Goal: Task Accomplishment & Management: Complete application form

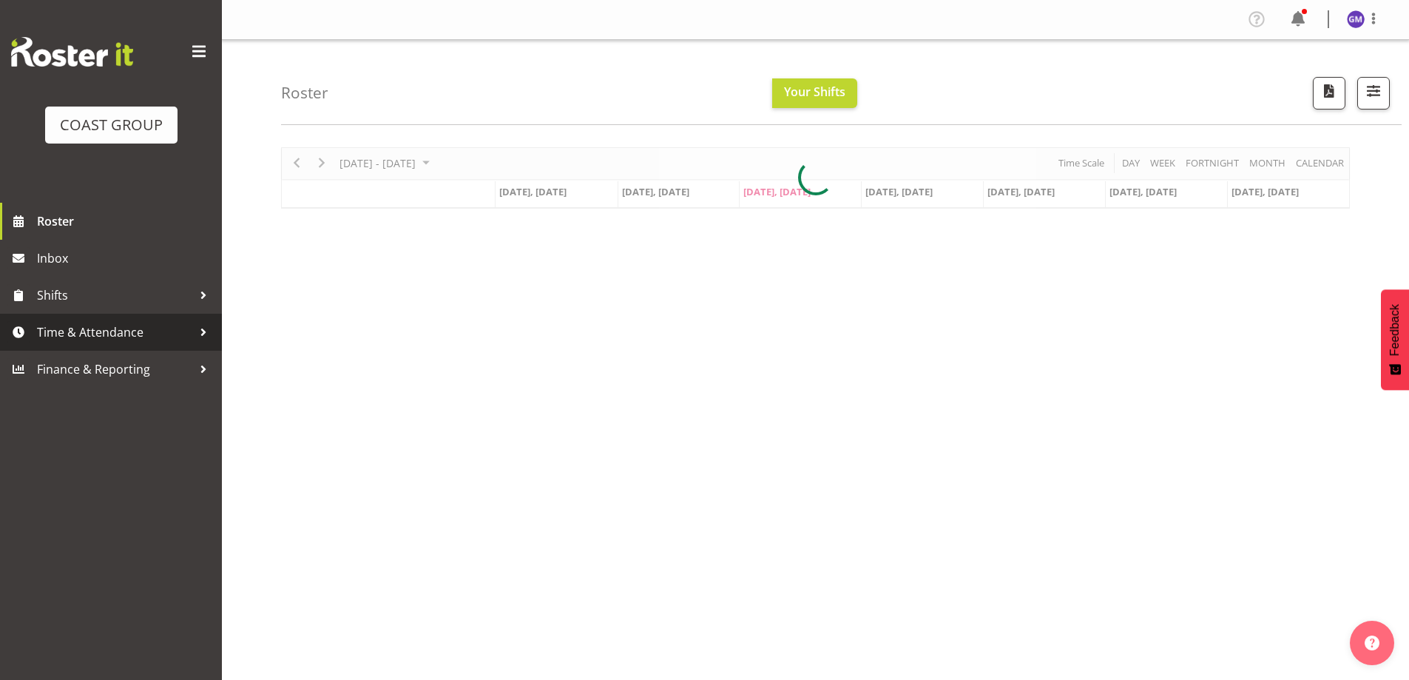
click at [152, 341] on span "Time & Attendance" at bounding box center [114, 332] width 155 height 22
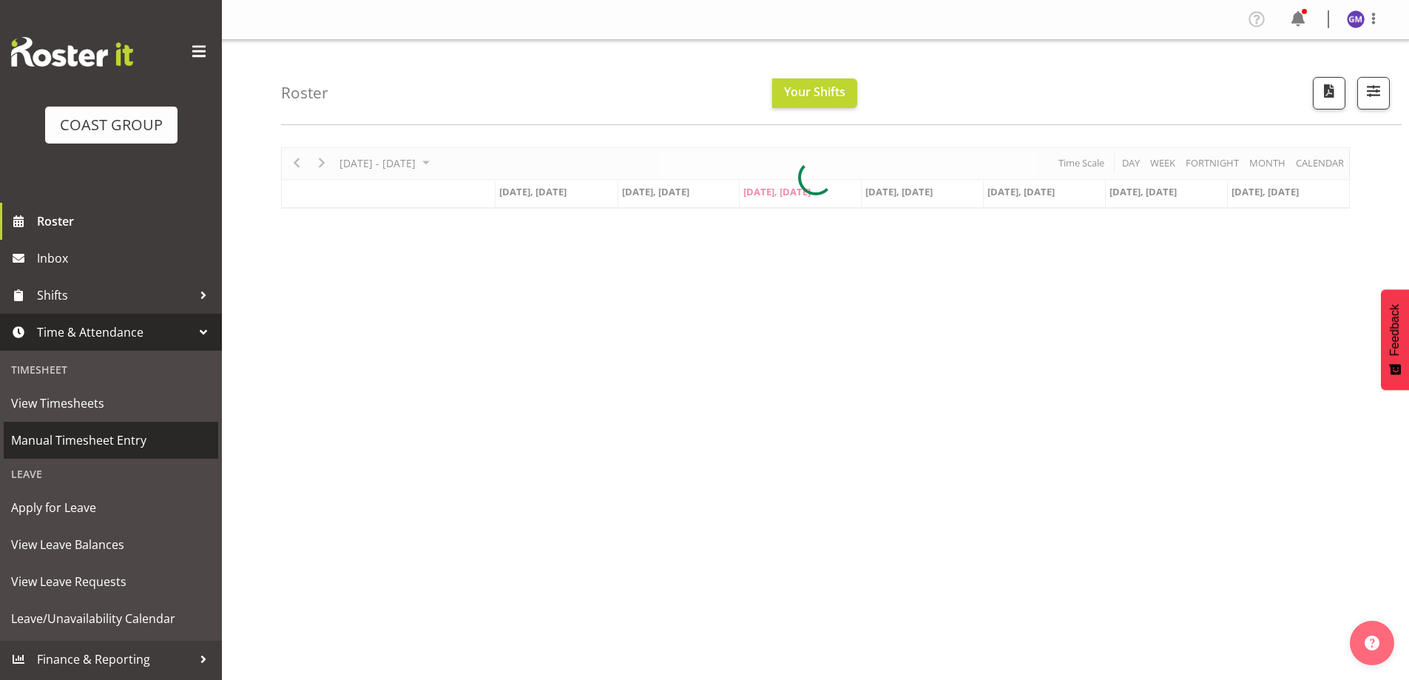
click at [120, 437] on span "Manual Timesheet Entry" at bounding box center [111, 440] width 200 height 22
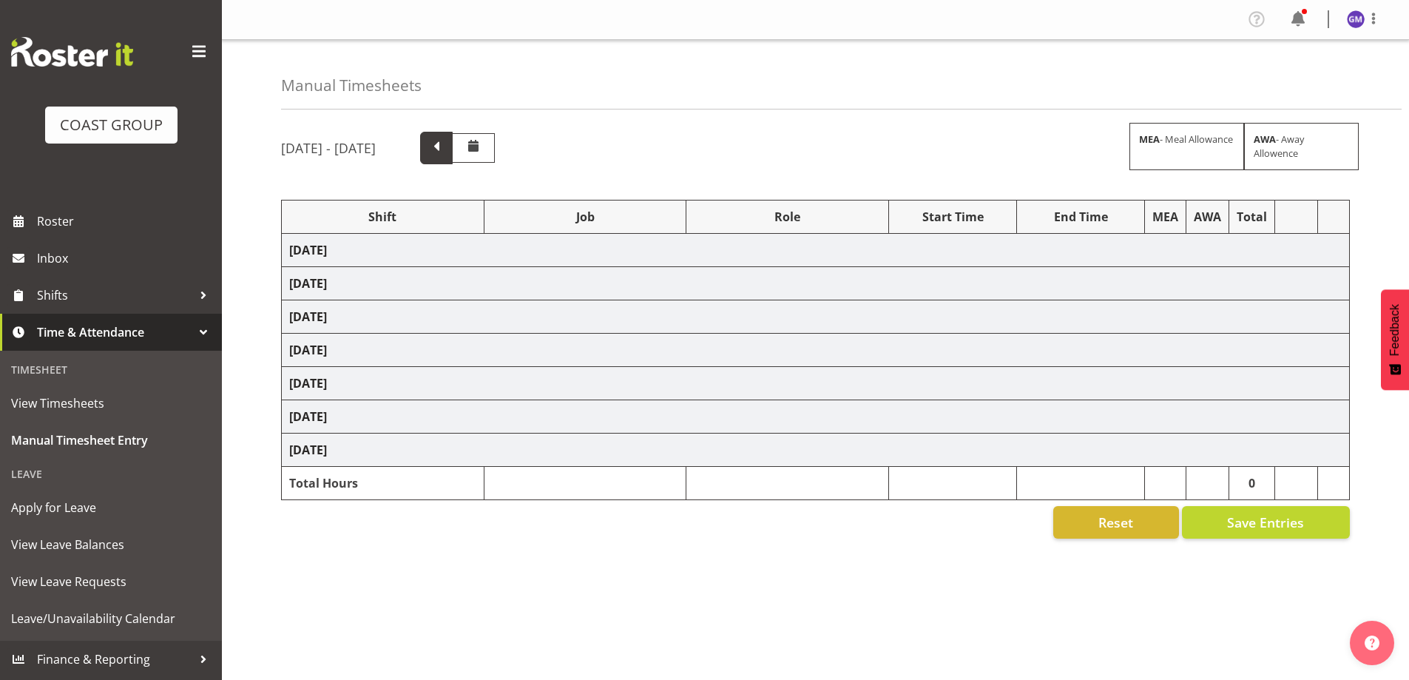
click at [446, 145] on span at bounding box center [436, 146] width 19 height 19
select select "47759"
select select "7032"
select select "8"
select select "47759"
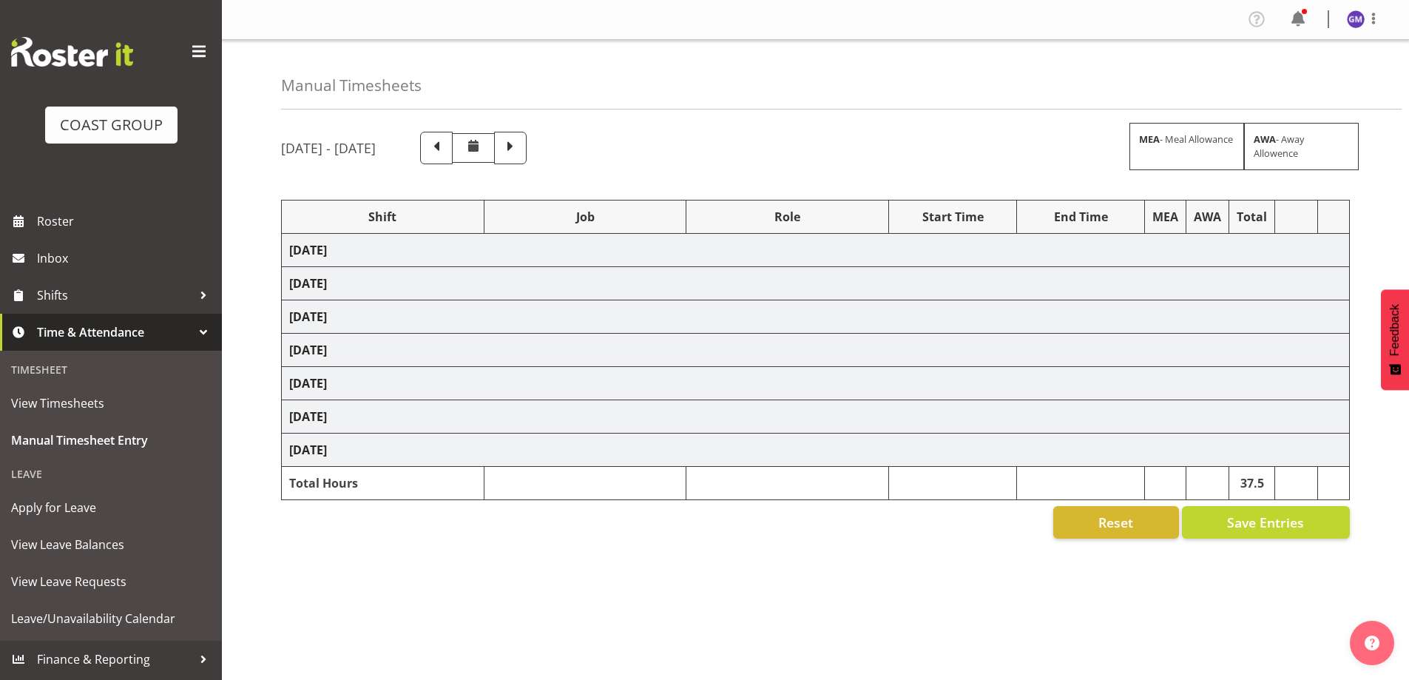
select select "7032"
select select "47759"
select select "7032"
select select "47759"
select select "7032"
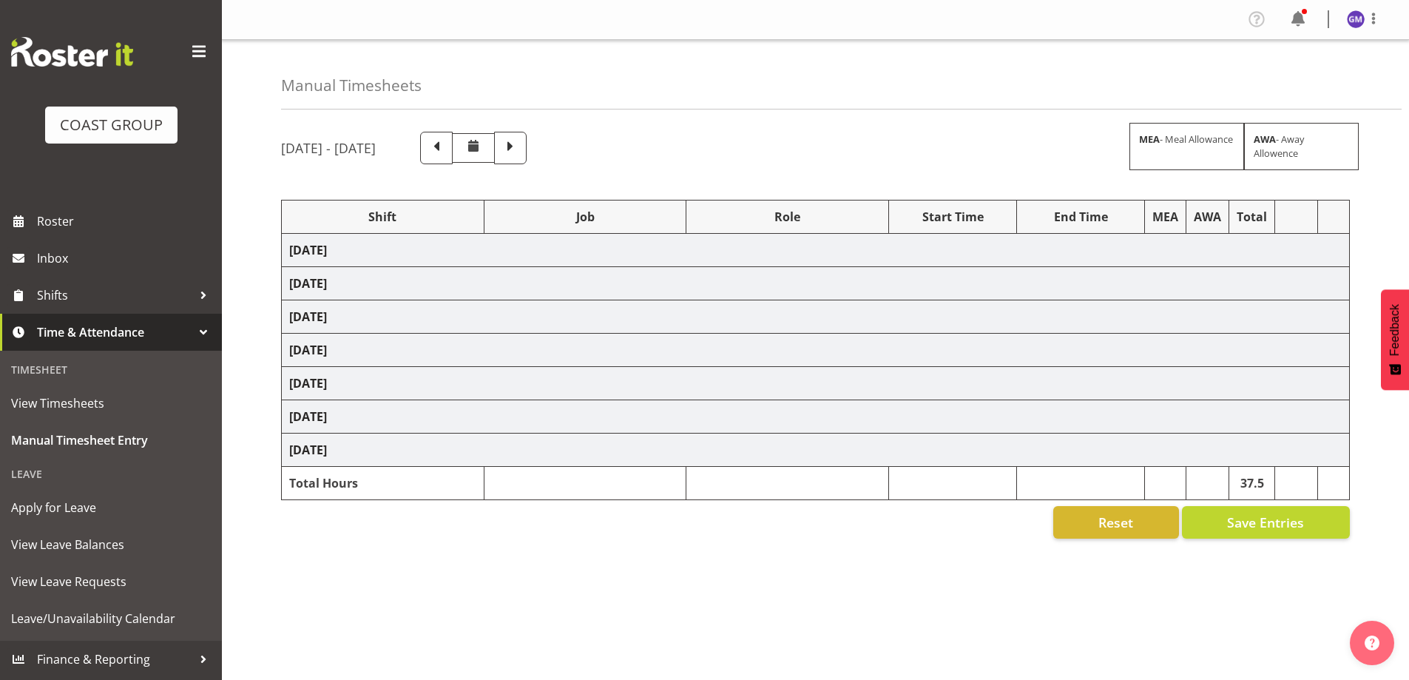
select select "47759"
select select "7032"
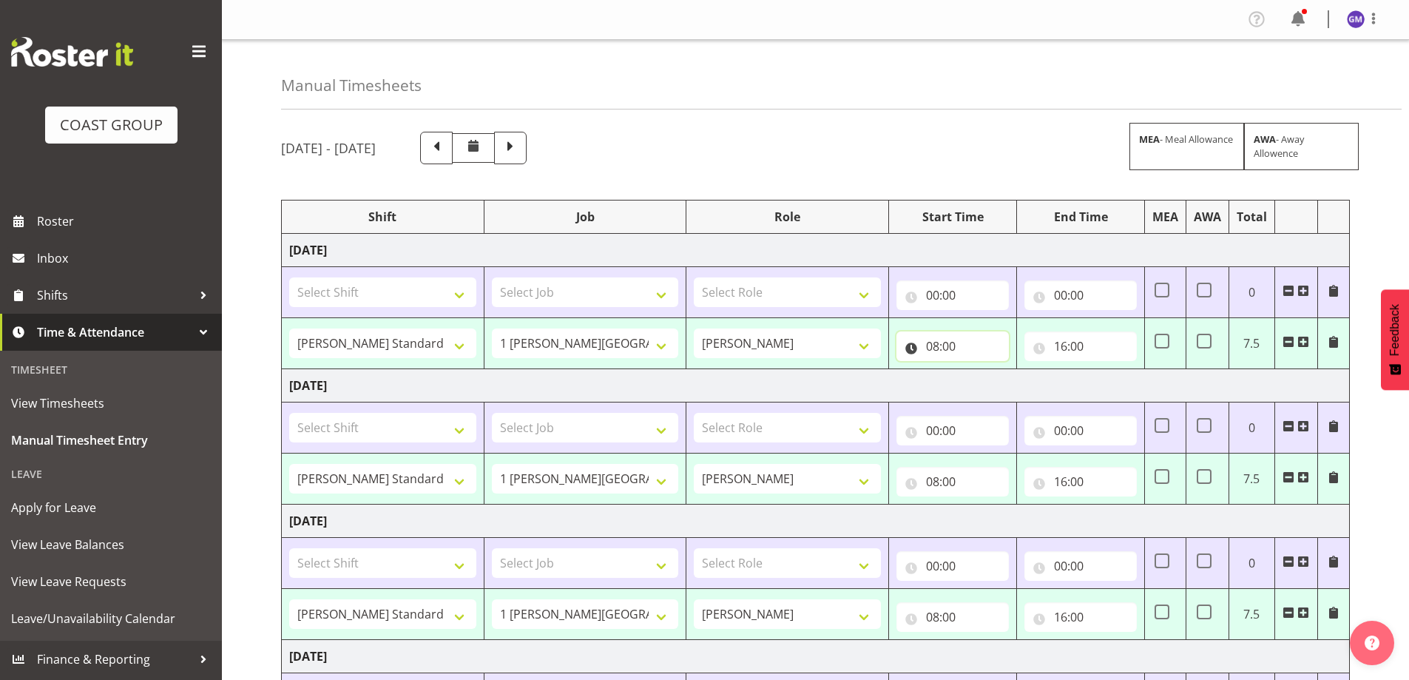
click at [973, 345] on input "08:00" at bounding box center [952, 346] width 112 height 30
click at [1000, 395] on select "00 01 02 03 04 05 06 07 08 09 10 11 12 13 14 15 16 17 18 19 20 21 22 23" at bounding box center [996, 385] width 33 height 30
select select "9"
click at [980, 370] on select "00 01 02 03 04 05 06 07 08 09 10 11 12 13 14 15 16 17 18 19 20 21 22 23" at bounding box center [996, 385] width 33 height 30
type input "09:00"
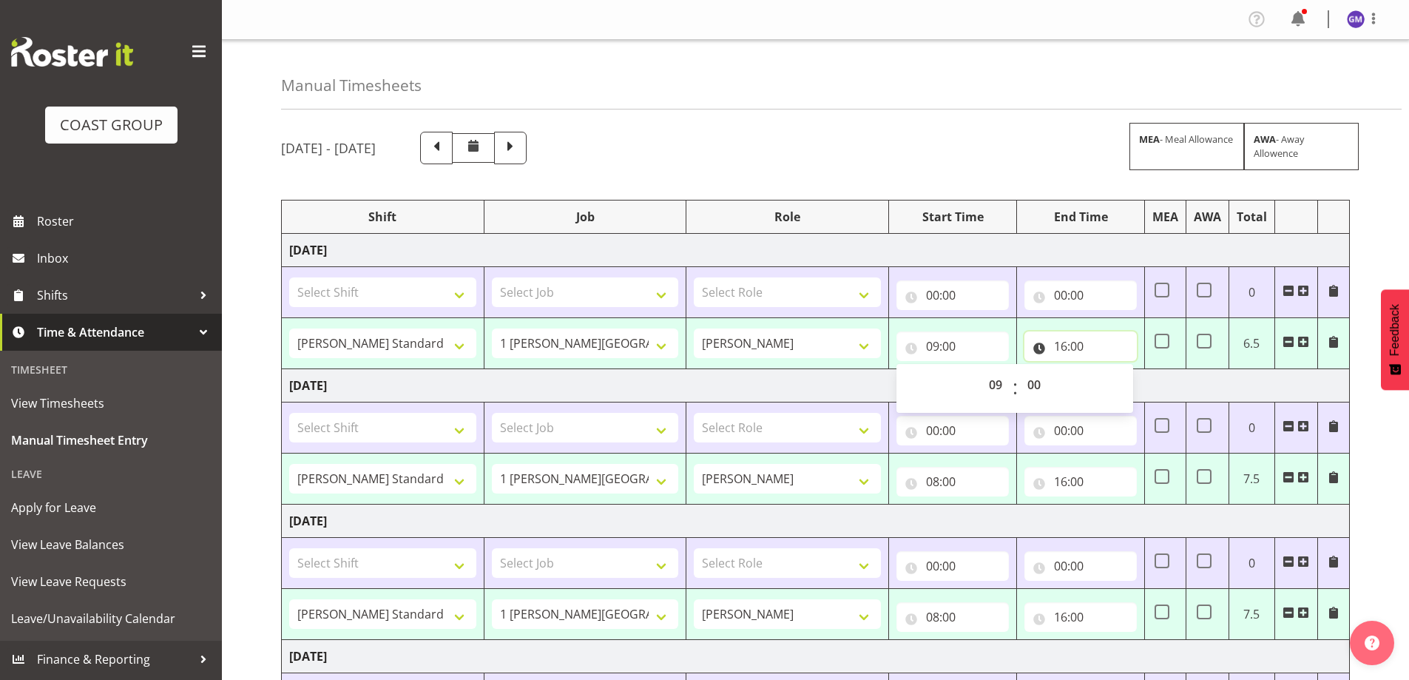
click at [1085, 348] on input "16:00" at bounding box center [1080, 346] width 112 height 30
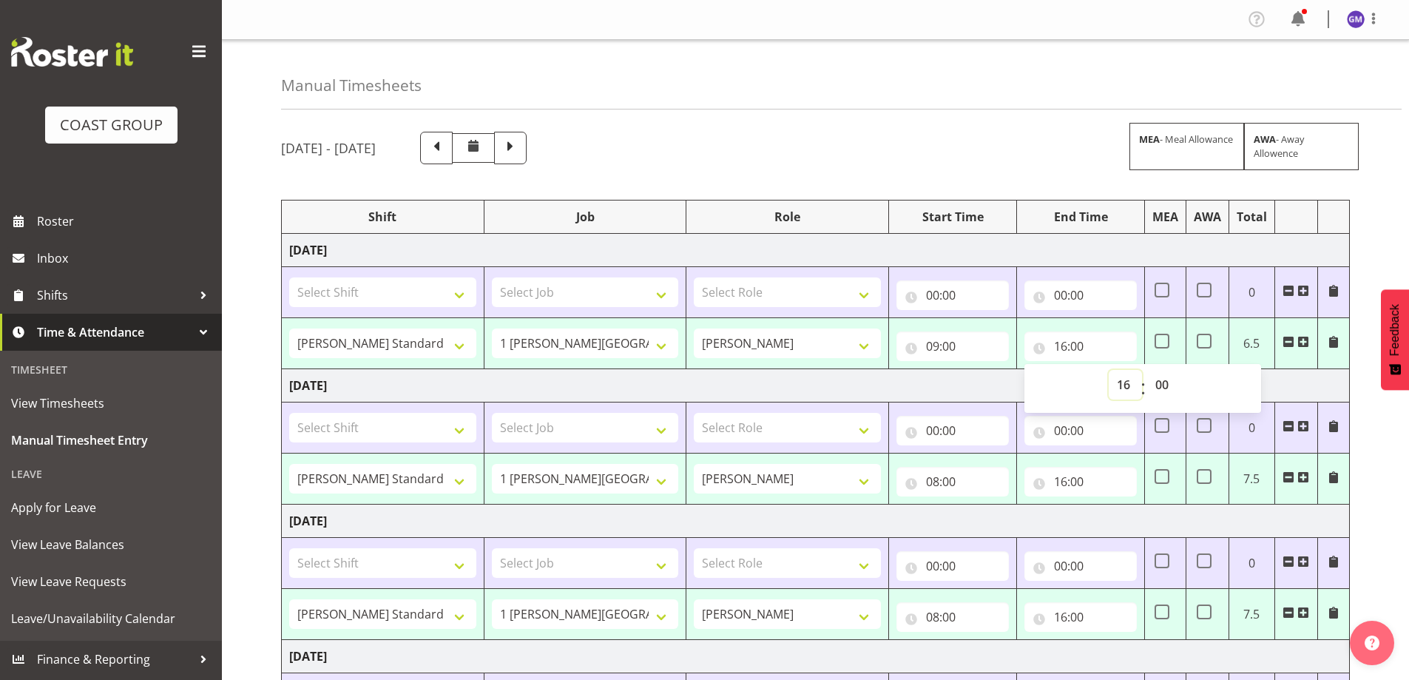
drag, startPoint x: 1123, startPoint y: 379, endPoint x: 1046, endPoint y: 402, distance: 81.2
click at [1123, 379] on select "00 01 02 03 04 05 06 07 08 09 10 11 12 13 14 15 16 17 18 19 20 21 22 23" at bounding box center [1124, 385] width 33 height 30
select select "14"
click at [1108, 370] on select "00 01 02 03 04 05 06 07 08 09 10 11 12 13 14 15 16 17 18 19 20 21 22 23" at bounding box center [1124, 385] width 33 height 30
type input "14:00"
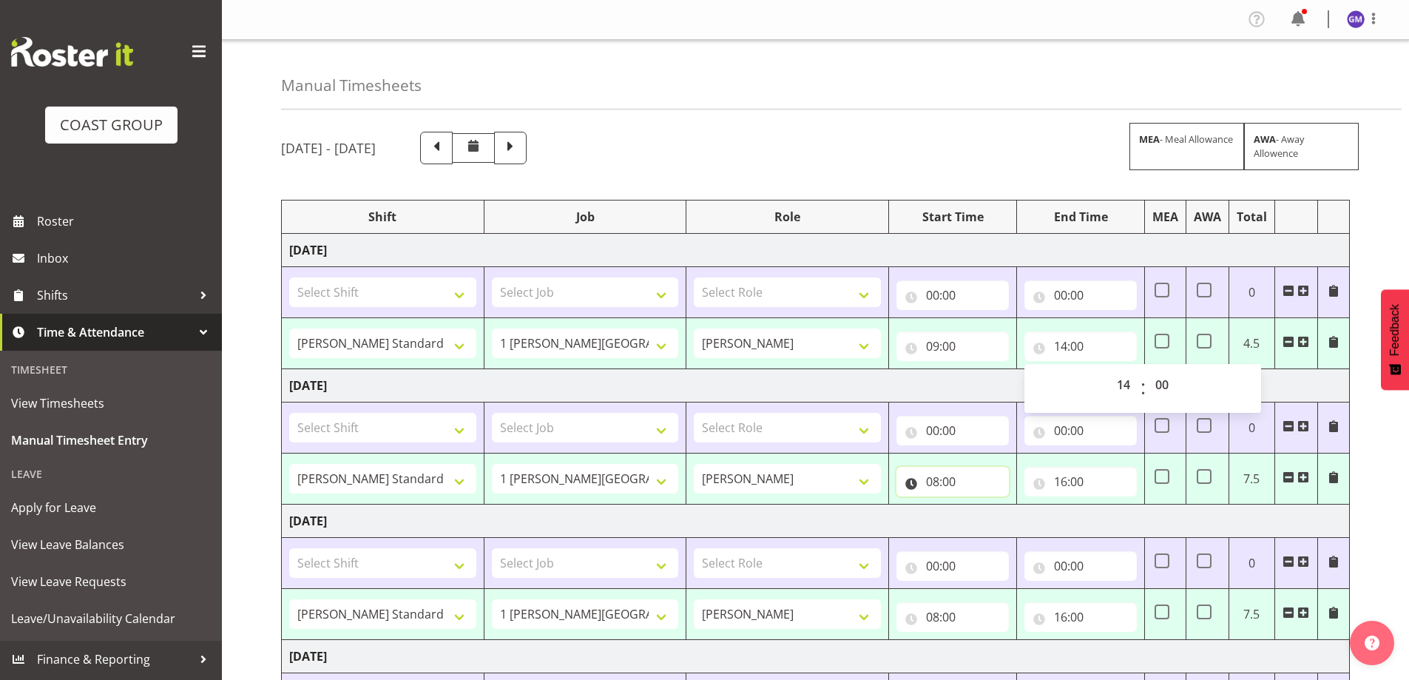
click at [986, 488] on input "08:00" at bounding box center [952, 482] width 112 height 30
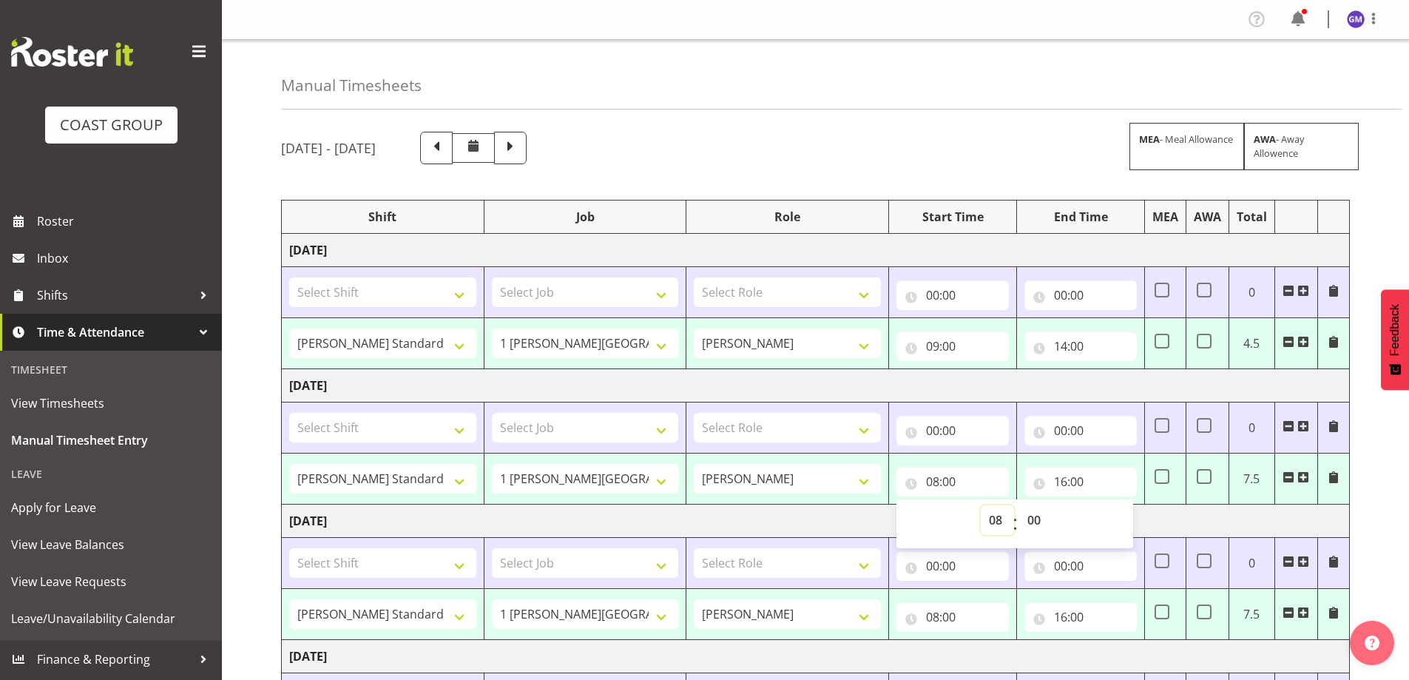
drag, startPoint x: 994, startPoint y: 522, endPoint x: 993, endPoint y: 505, distance: 17.0
click at [994, 522] on select "00 01 02 03 04 05 06 07 08 09 10 11 12 13 14 15 16 17 18 19 20 21 22 23" at bounding box center [996, 520] width 33 height 30
select select "9"
click at [980, 505] on select "00 01 02 03 04 05 06 07 08 09 10 11 12 13 14 15 16 17 18 19 20 21 22 23" at bounding box center [996, 520] width 33 height 30
type input "09:00"
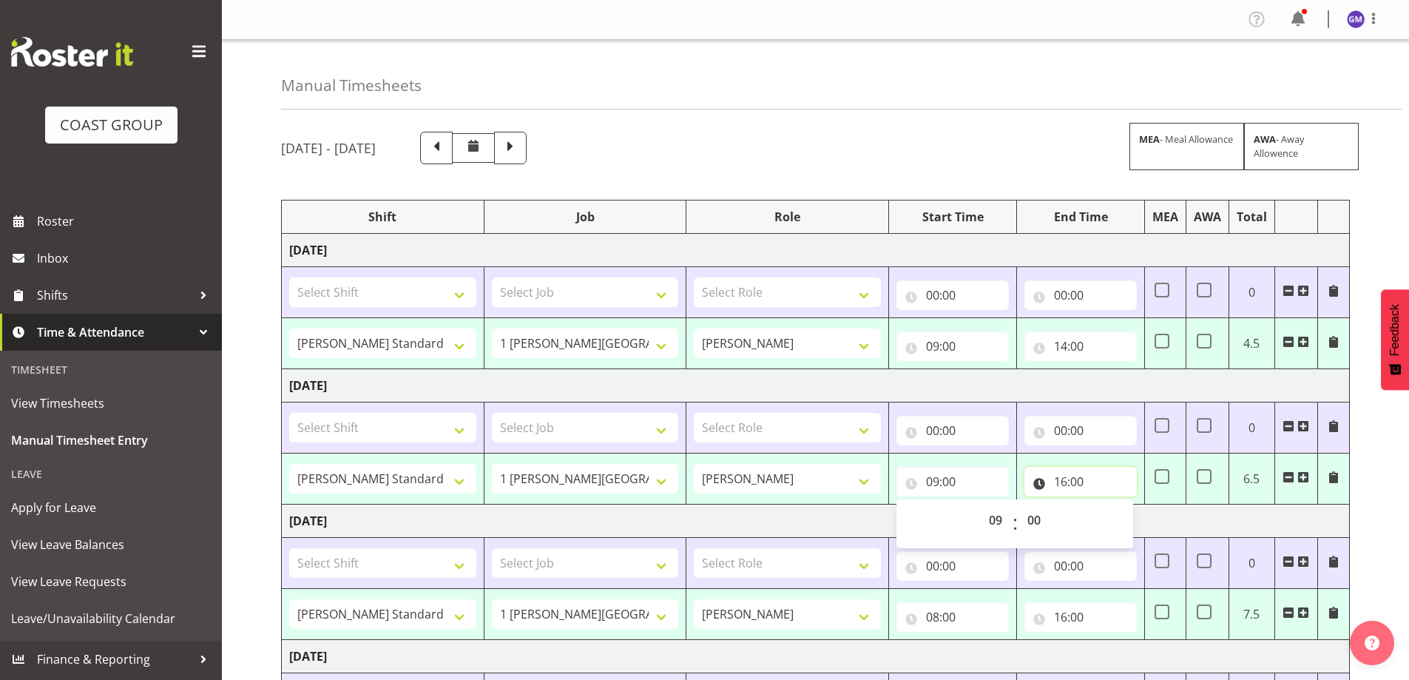
click at [1077, 477] on input "16:00" at bounding box center [1080, 482] width 112 height 30
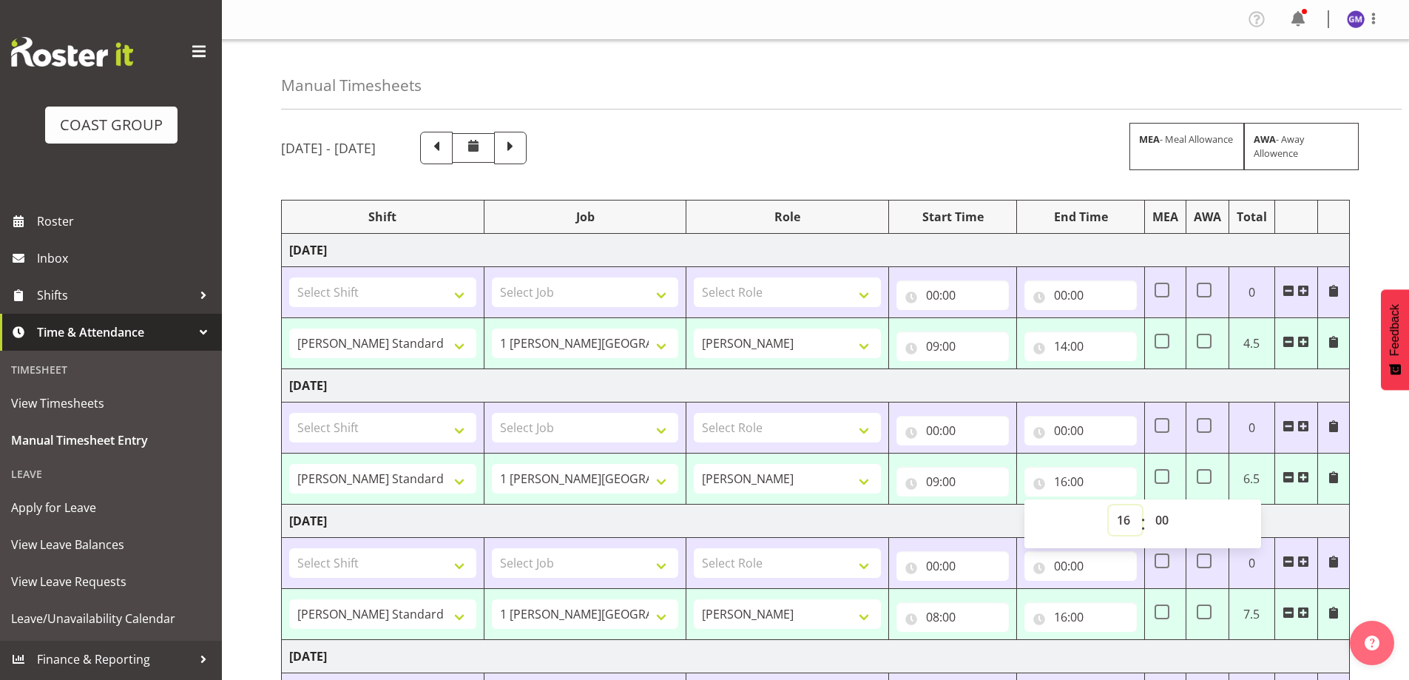
click at [1128, 524] on select "00 01 02 03 04 05 06 07 08 09 10 11 12 13 14 15 16 17 18 19 20 21 22 23" at bounding box center [1124, 520] width 33 height 30
select select "14"
click at [1108, 505] on select "00 01 02 03 04 05 06 07 08 09 10 11 12 13 14 15 16 17 18 19 20 21 22 23" at bounding box center [1124, 520] width 33 height 30
type input "14:00"
click at [977, 613] on input "08:00" at bounding box center [952, 617] width 112 height 30
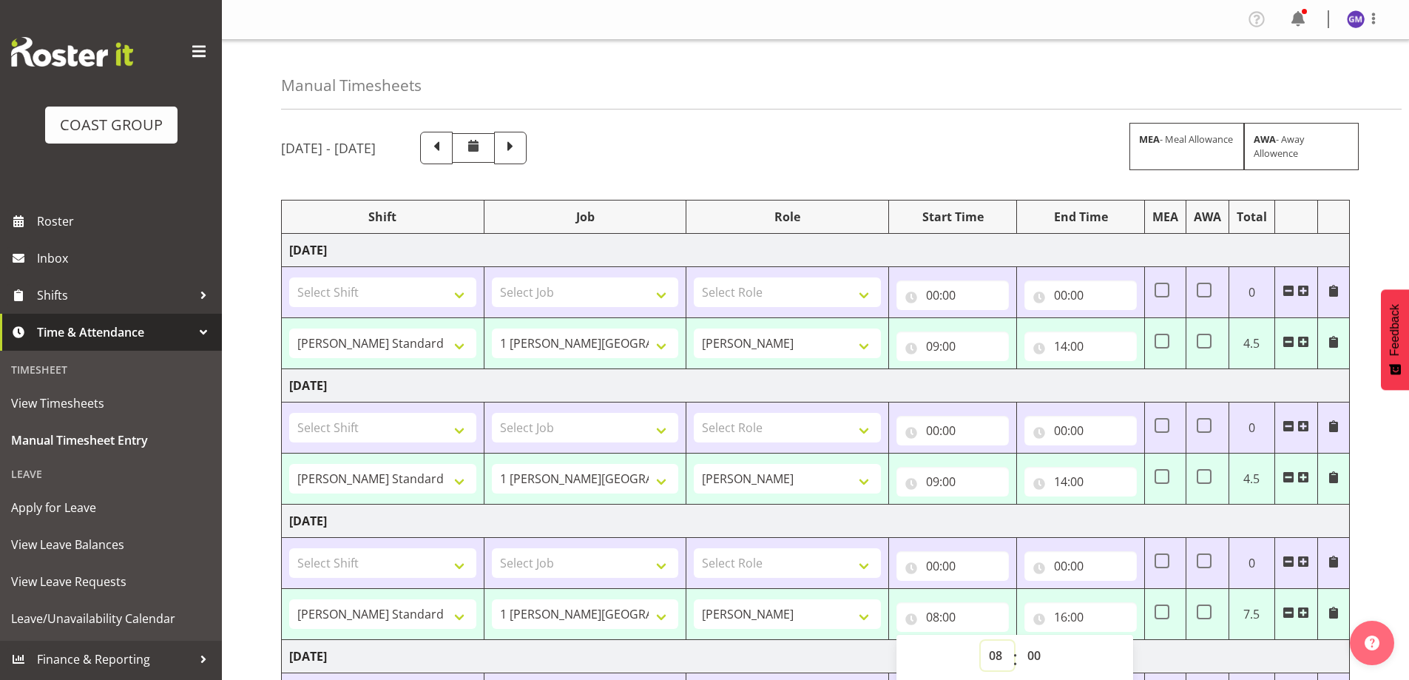
drag, startPoint x: 1003, startPoint y: 658, endPoint x: 1002, endPoint y: 645, distance: 13.3
click at [1002, 657] on select "00 01 02 03 04 05 06 07 08 09 10 11 12 13 14 15 16 17 18 19 20 21 22 23" at bounding box center [996, 655] width 33 height 30
select select "9"
click at [980, 640] on select "00 01 02 03 04 05 06 07 08 09 10 11 12 13 14 15 16 17 18 19 20 21 22 23" at bounding box center [996, 655] width 33 height 30
type input "09:00"
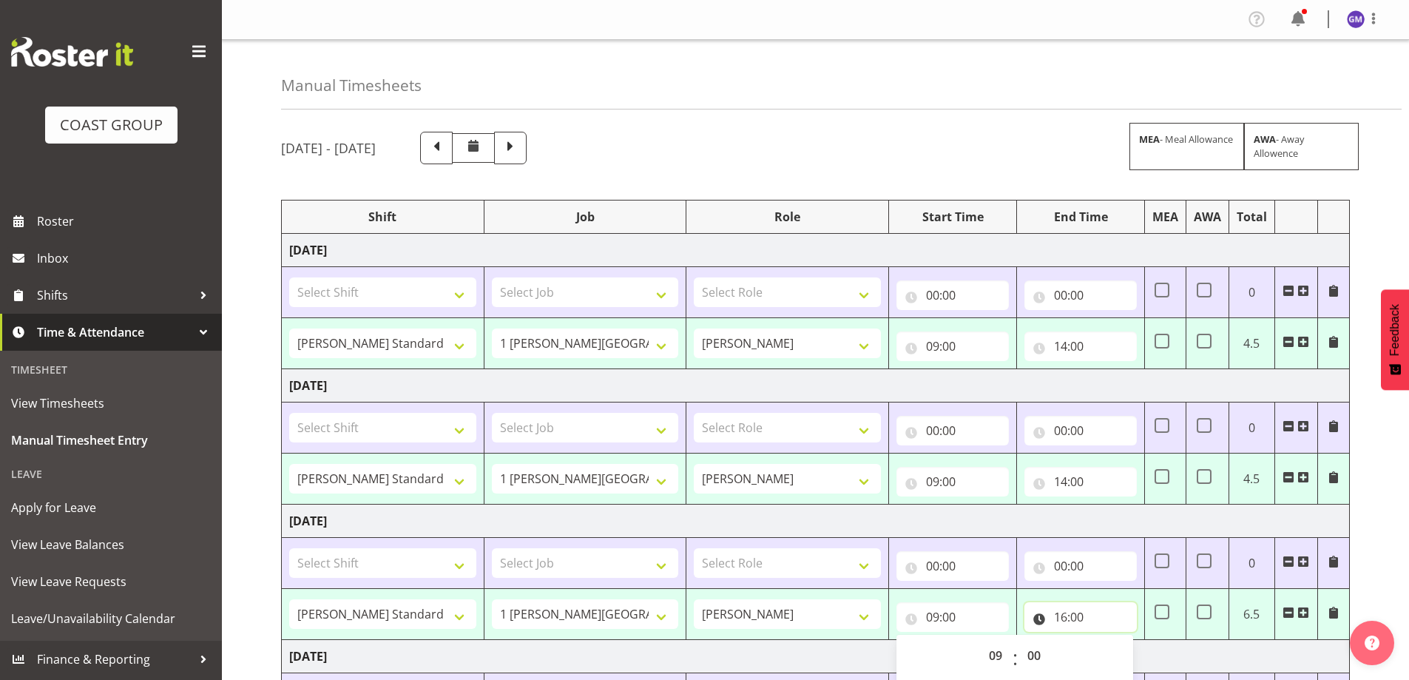
click at [1088, 609] on input "16:00" at bounding box center [1080, 617] width 112 height 30
click at [1123, 655] on select "00 01 02 03 04 05 06 07 08 09 10 11 12 13 14 15 16 17 18 19 20 21 22 23" at bounding box center [1124, 655] width 33 height 30
select select "14"
click at [1108, 640] on select "00 01 02 03 04 05 06 07 08 09 10 11 12 13 14 15 16 17 18 19 20 21 22 23" at bounding box center [1124, 655] width 33 height 30
type input "14:00"
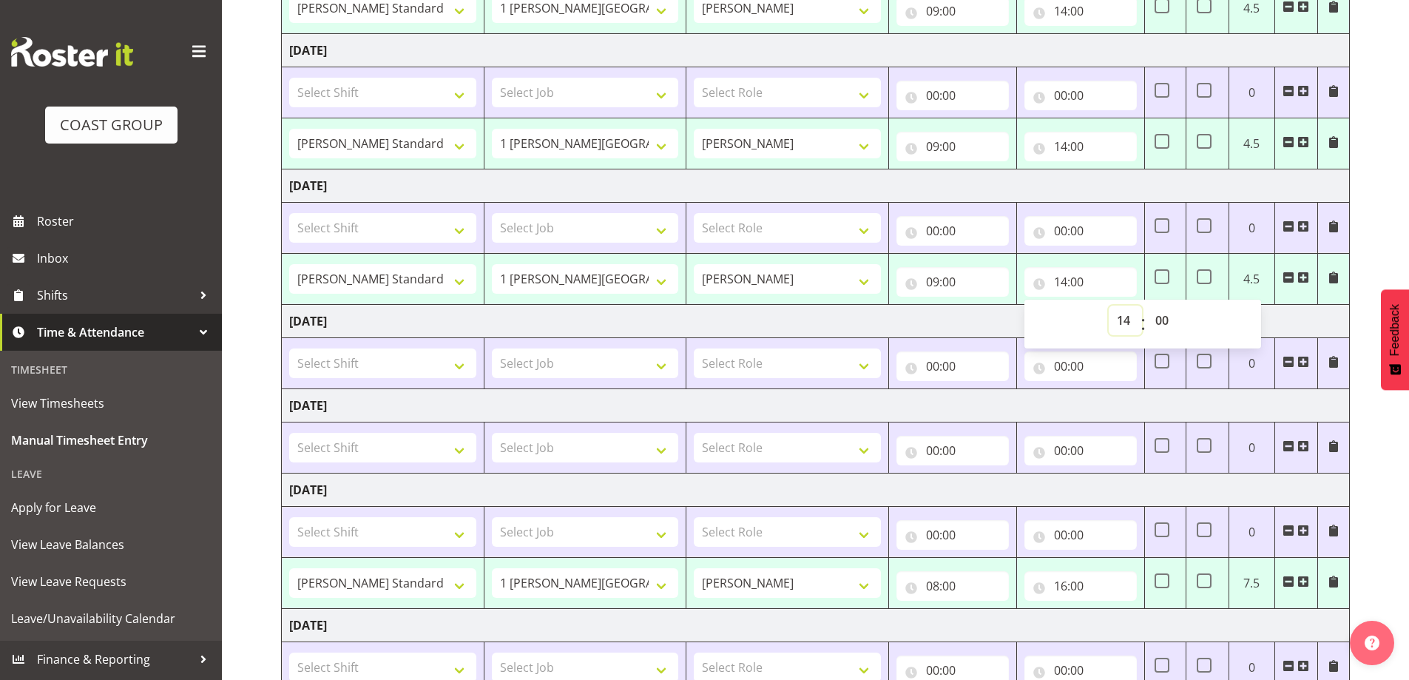
scroll to position [370, 0]
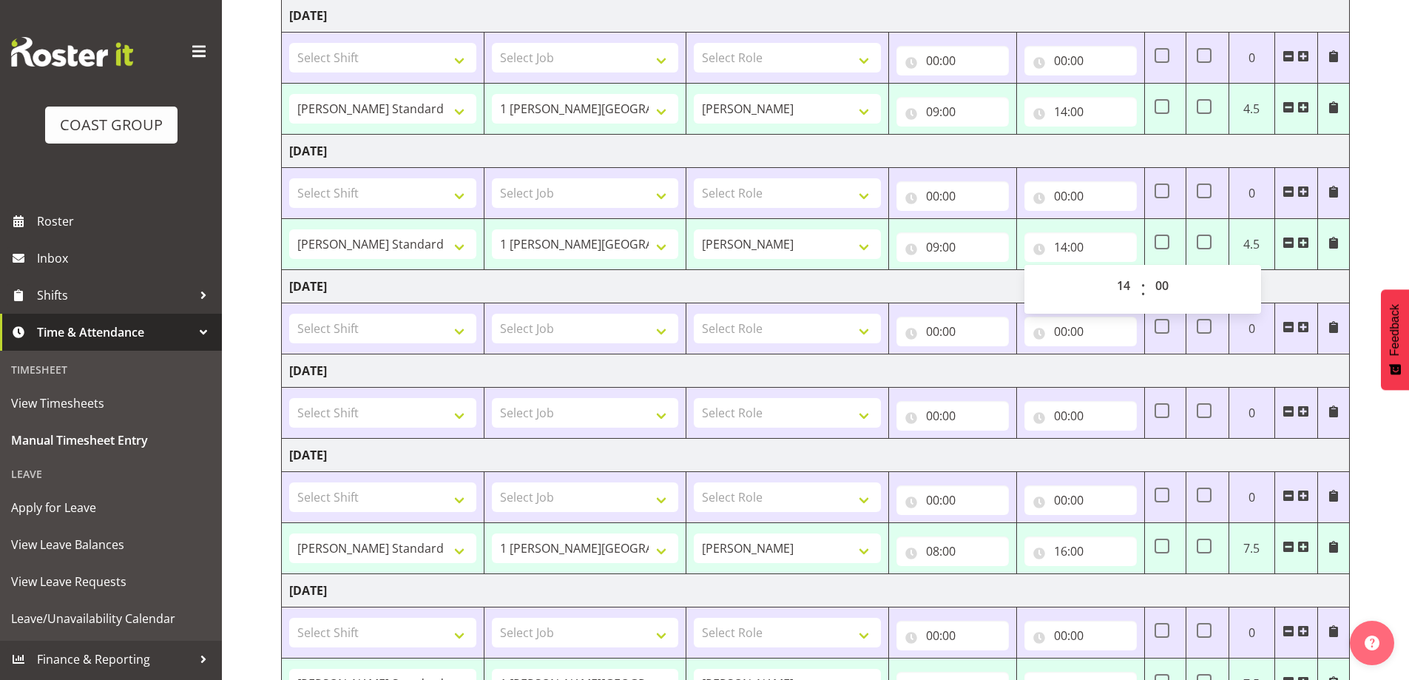
click at [1285, 545] on span at bounding box center [1288, 547] width 12 height 12
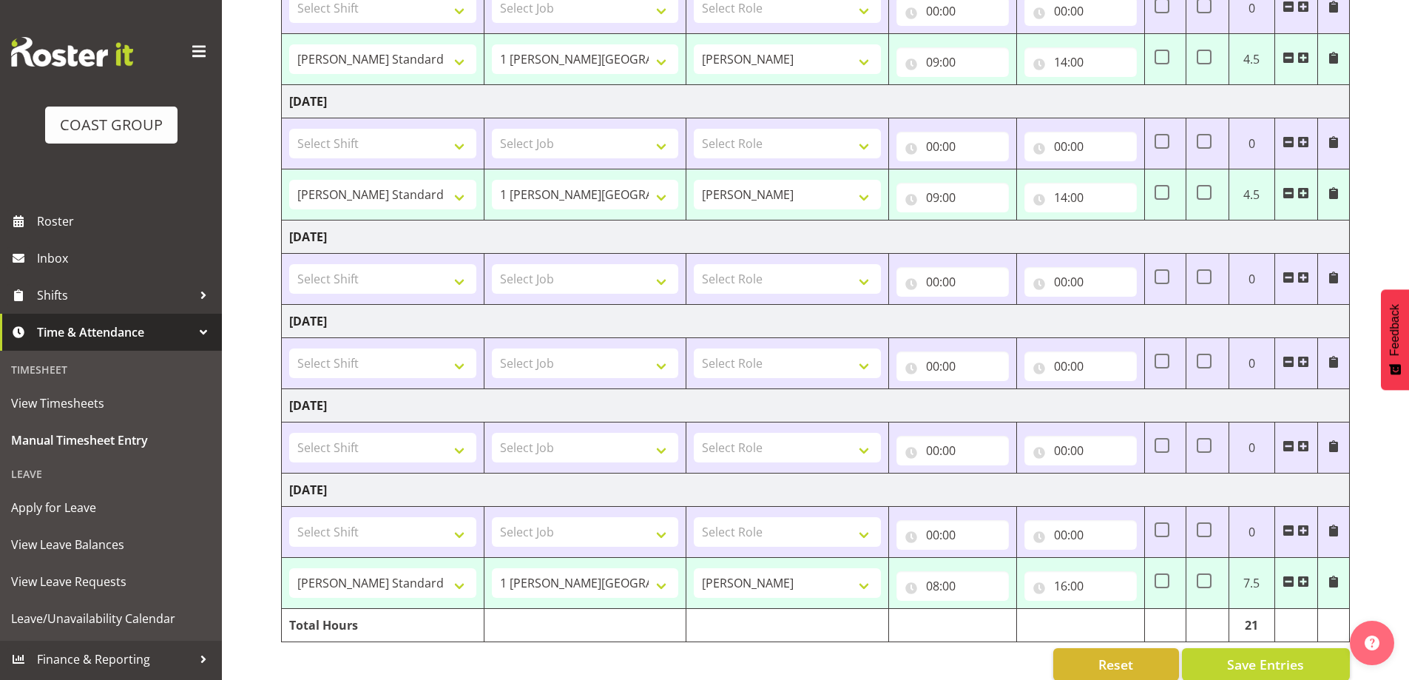
scroll to position [442, 0]
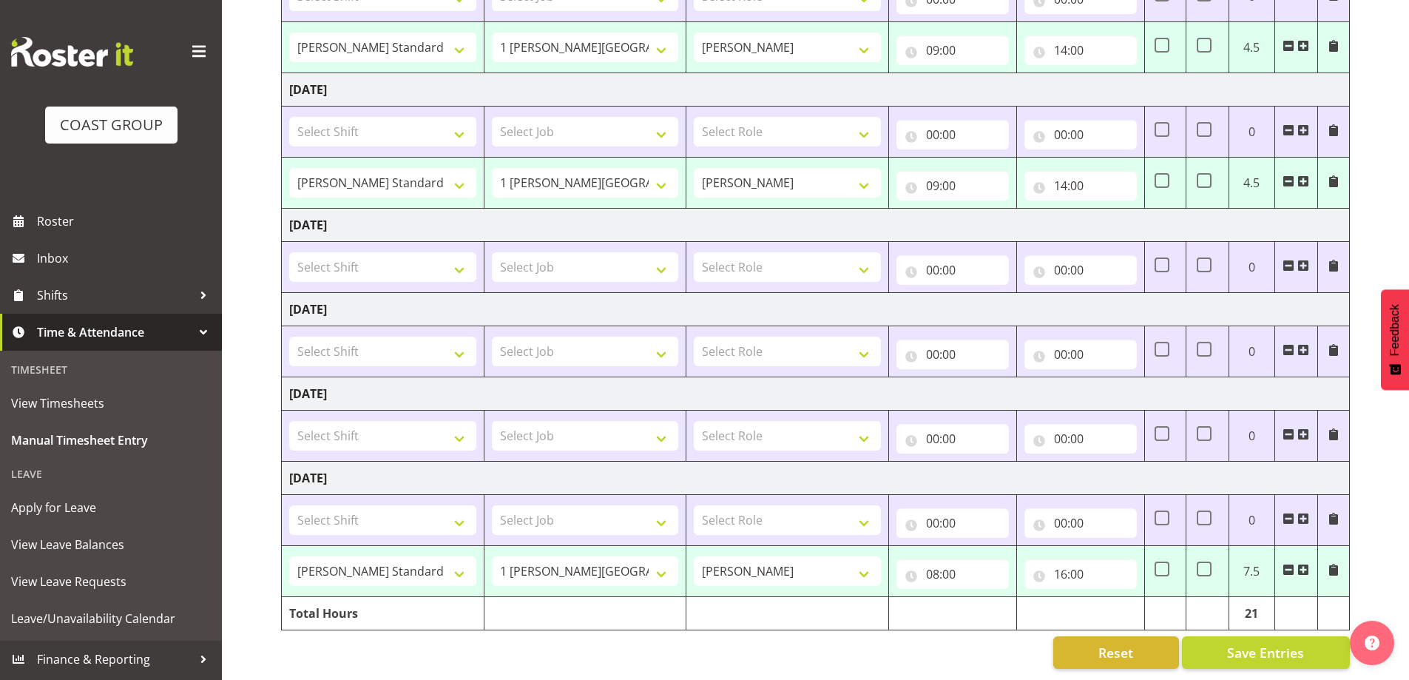
click at [1288, 563] on span at bounding box center [1288, 569] width 12 height 12
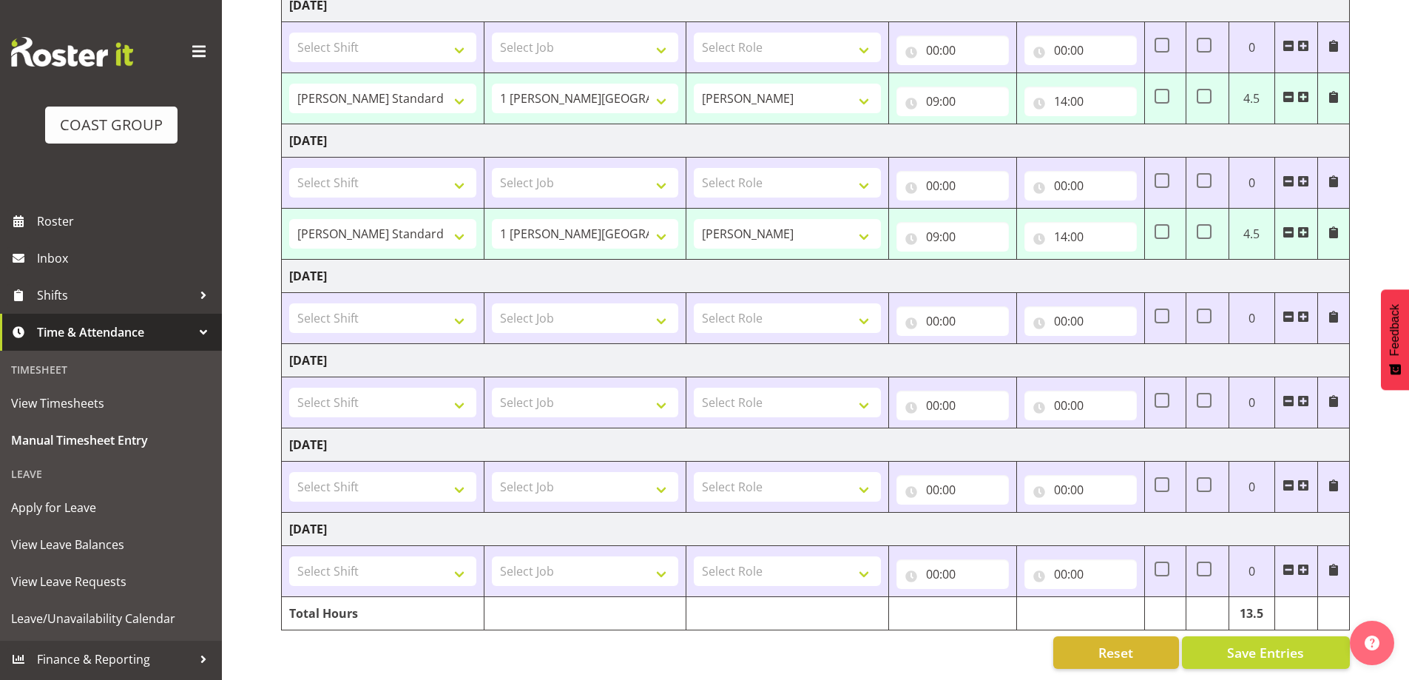
scroll to position [391, 0]
click at [1276, 643] on span "Save Entries" at bounding box center [1265, 652] width 77 height 19
select select "47759"
select select "7032"
type input "09:00"
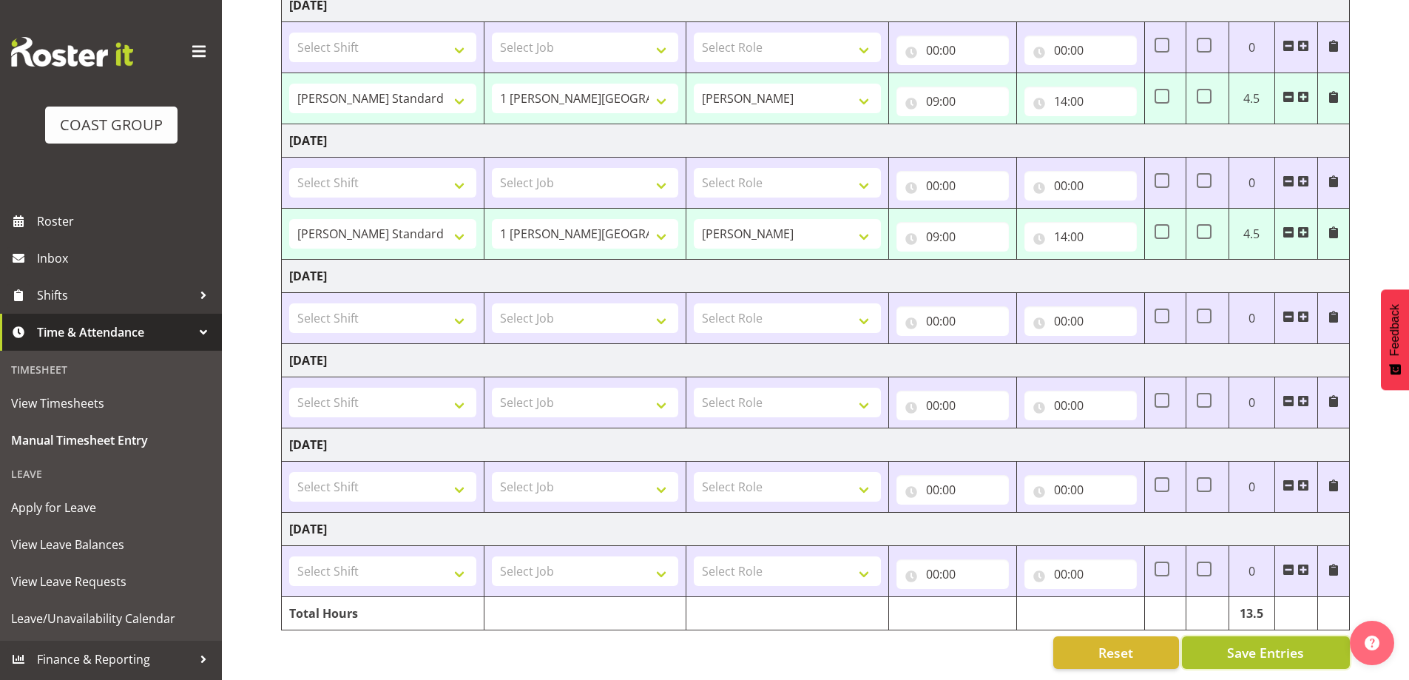
type input "14:00"
select select "47759"
select select "7032"
type input "09:00"
type input "14:00"
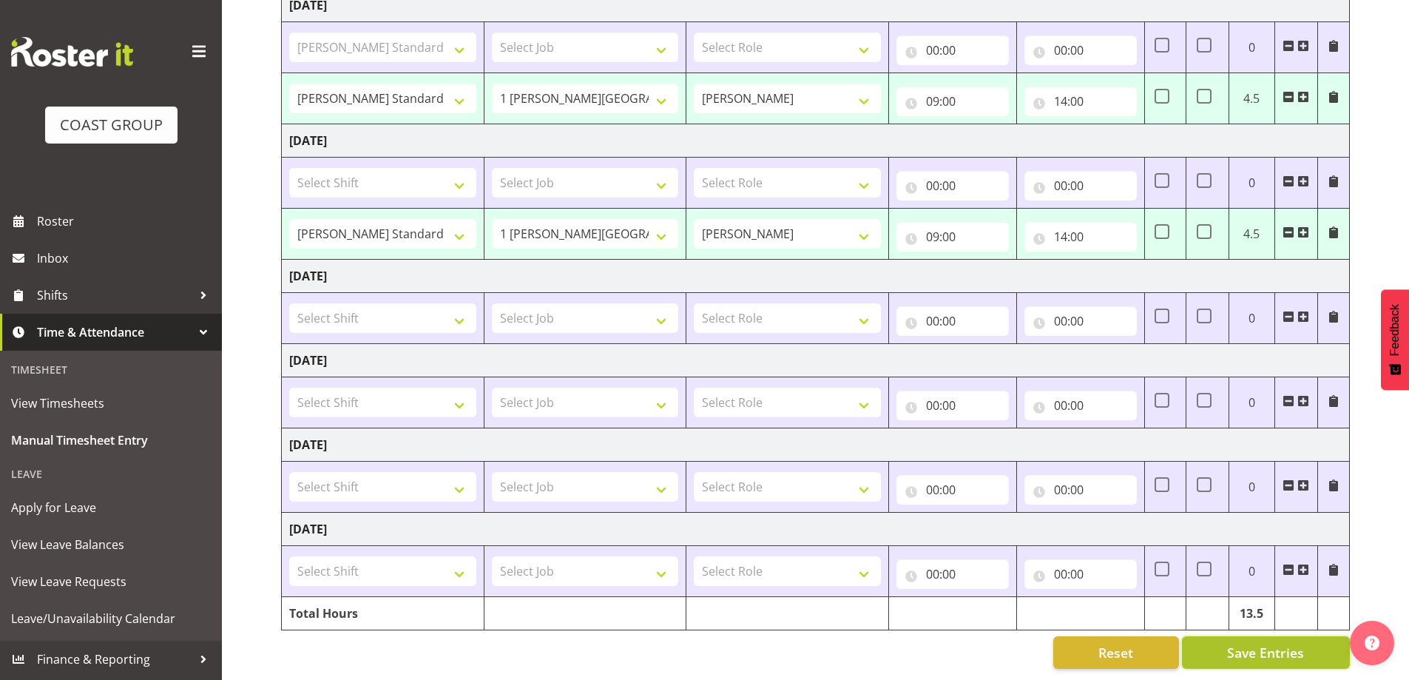
select select "47759"
select select "7032"
type input "09:00"
type input "14:00"
select select "47759"
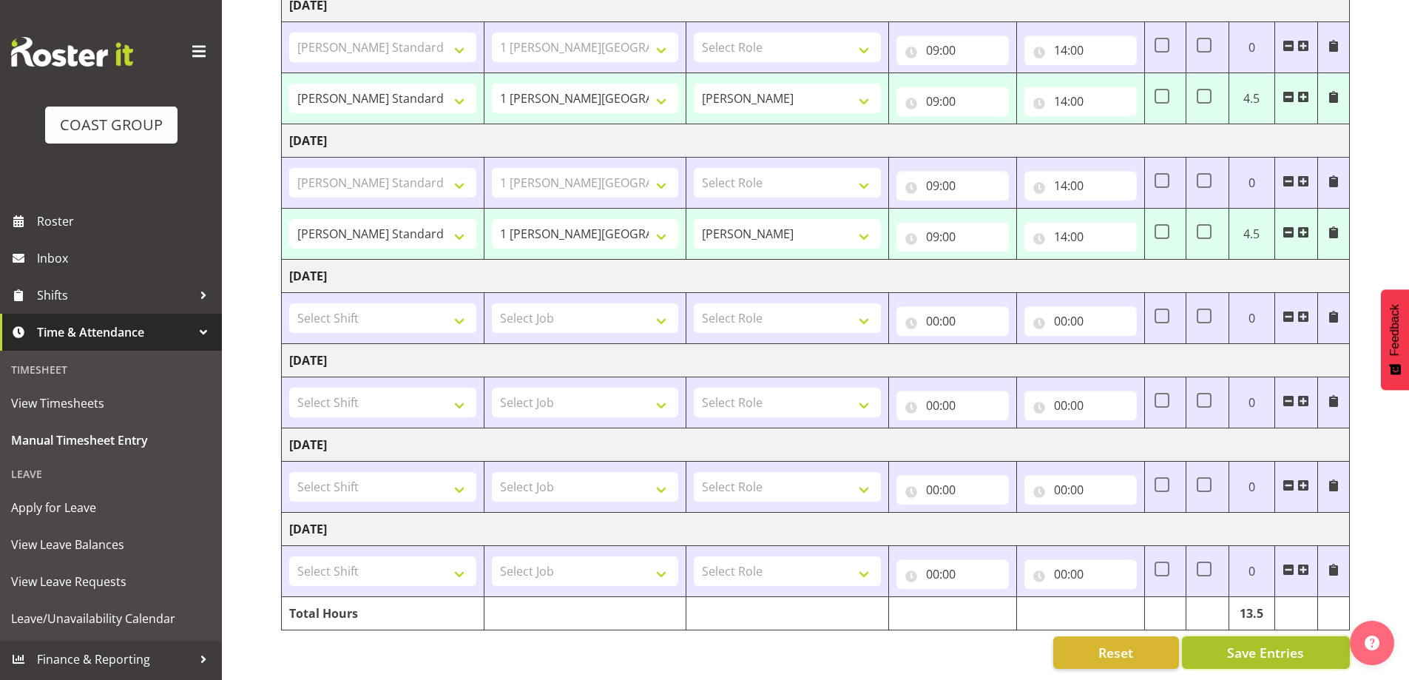
select select "7032"
select select "47759"
select select "7032"
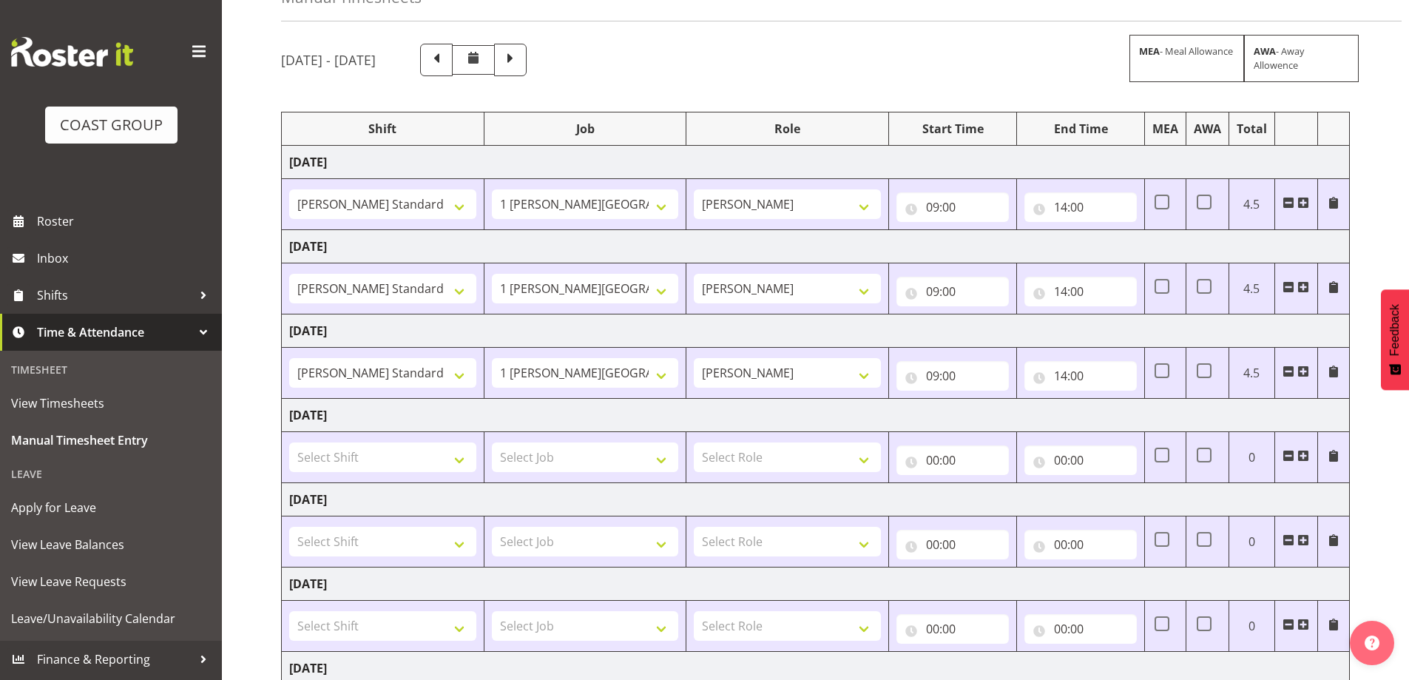
scroll to position [0, 0]
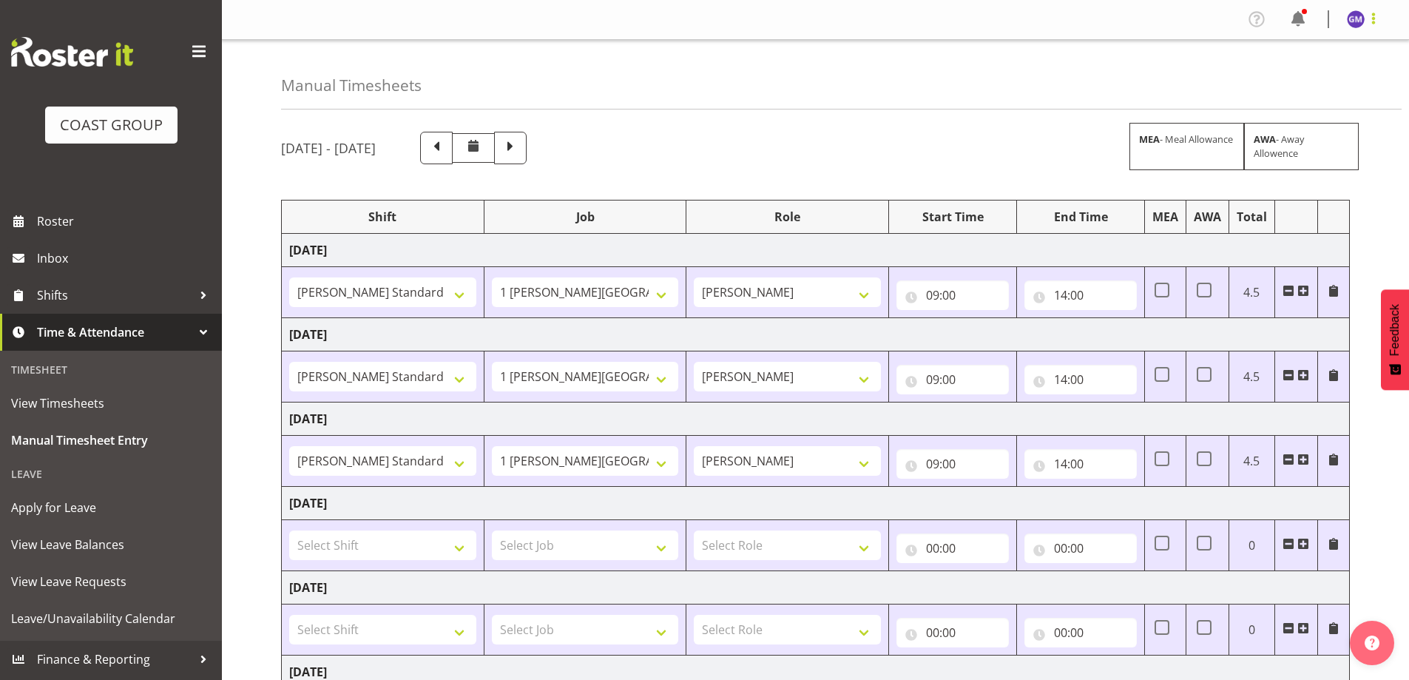
click at [1374, 18] on span at bounding box center [1373, 19] width 18 height 18
click at [1324, 77] on link "Log Out" at bounding box center [1311, 77] width 142 height 27
